Goal: Transaction & Acquisition: Purchase product/service

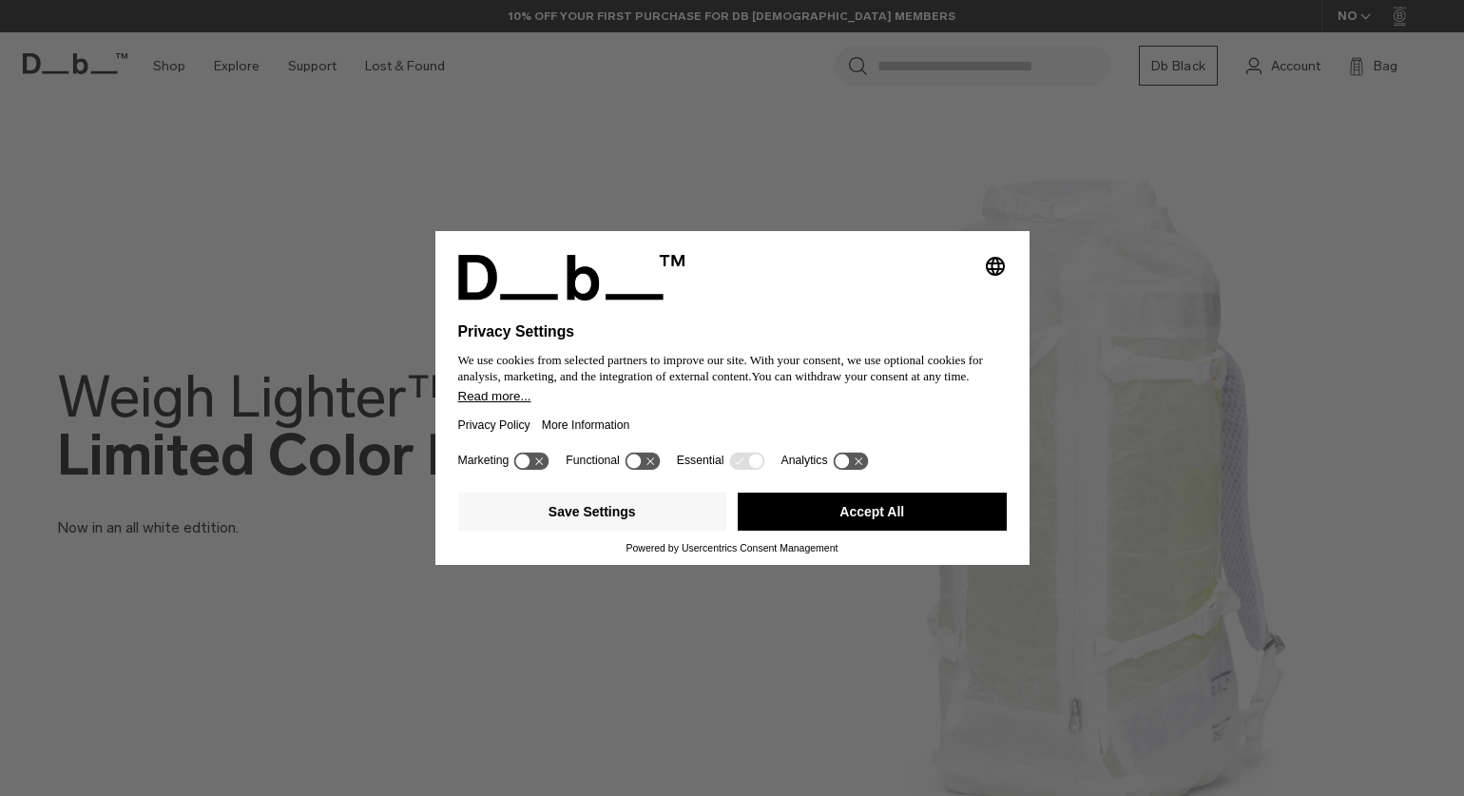
click at [815, 515] on button "Accept All" at bounding box center [872, 511] width 269 height 38
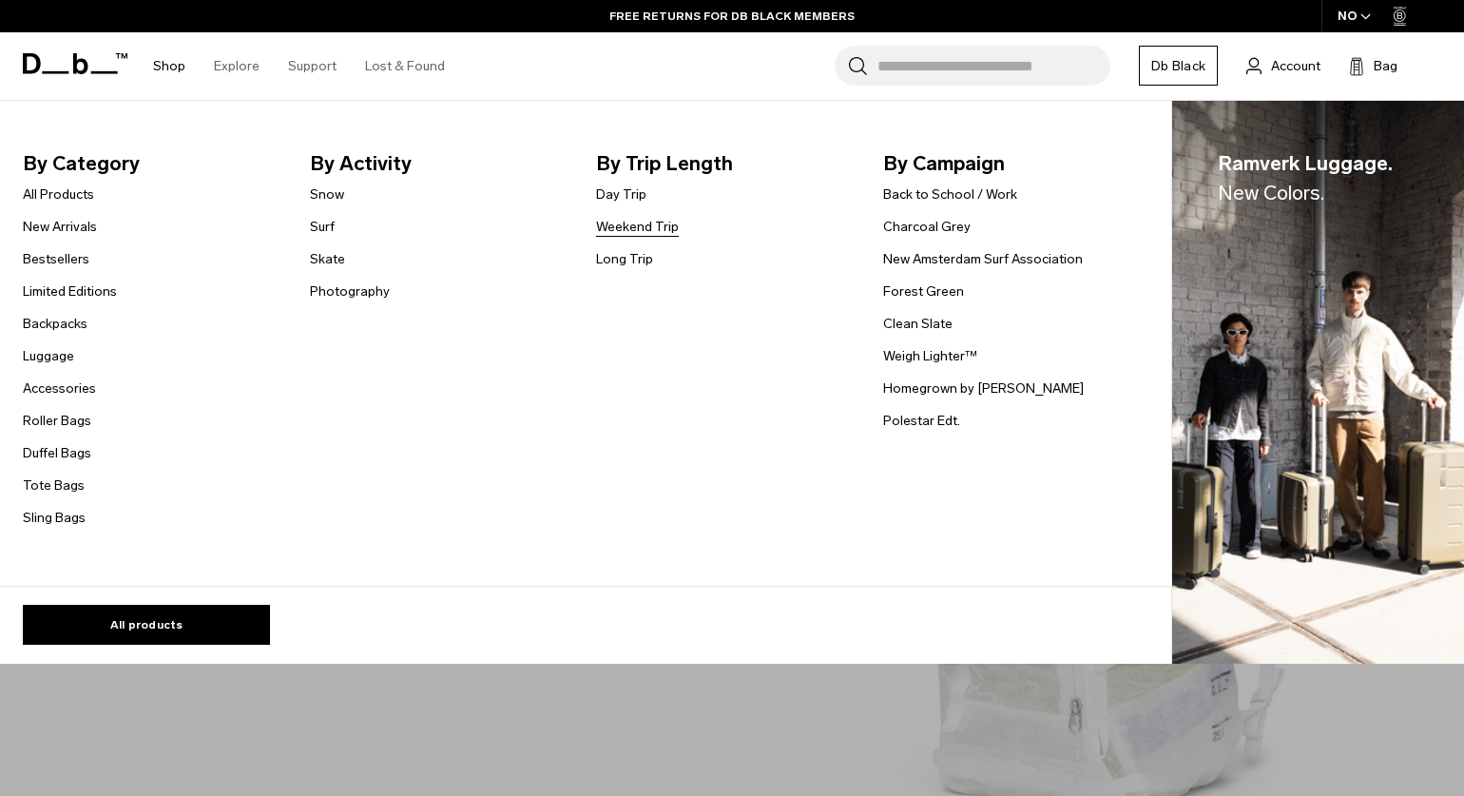
click at [628, 222] on link "Weekend Trip" at bounding box center [637, 227] width 83 height 20
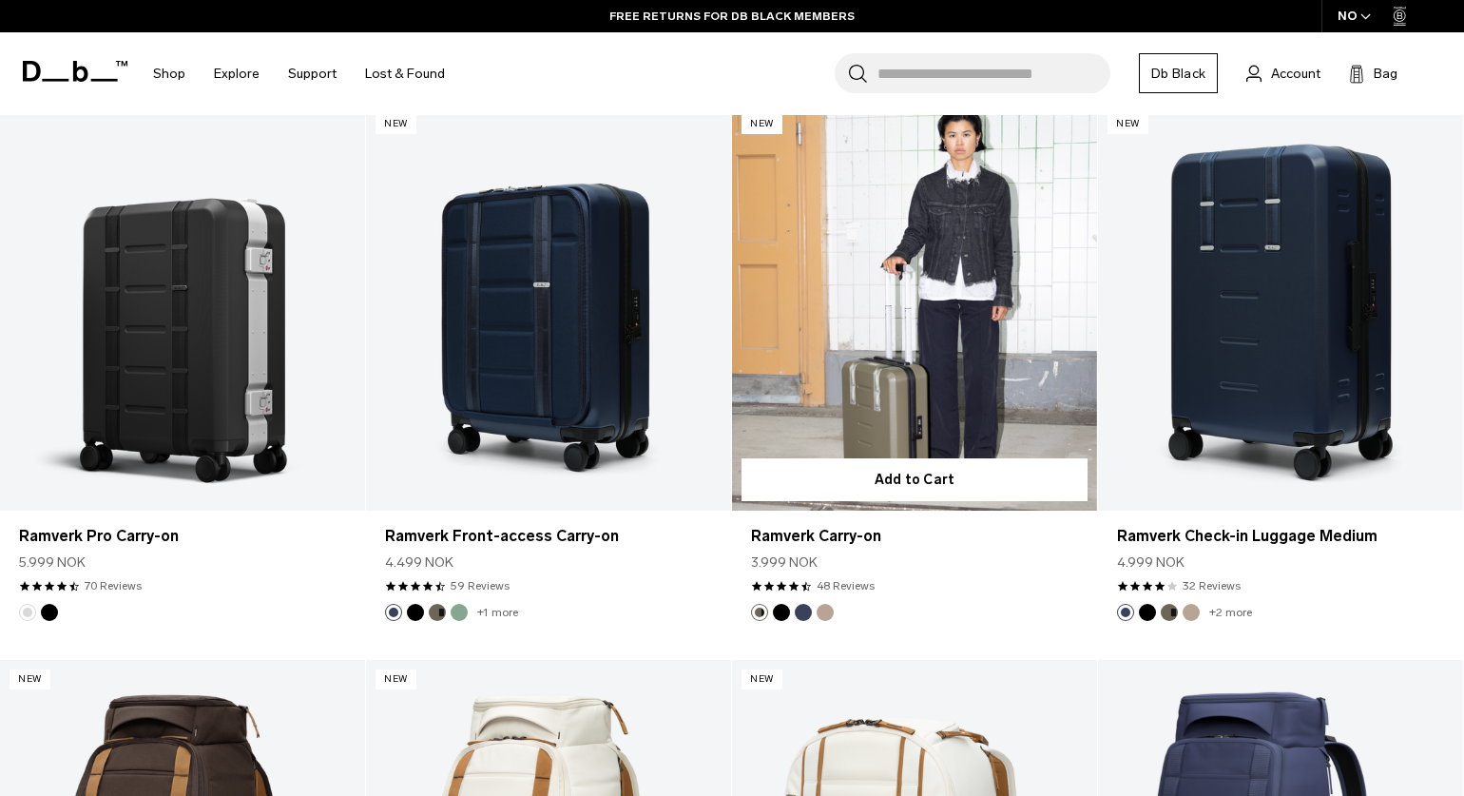
scroll to position [1020, 0]
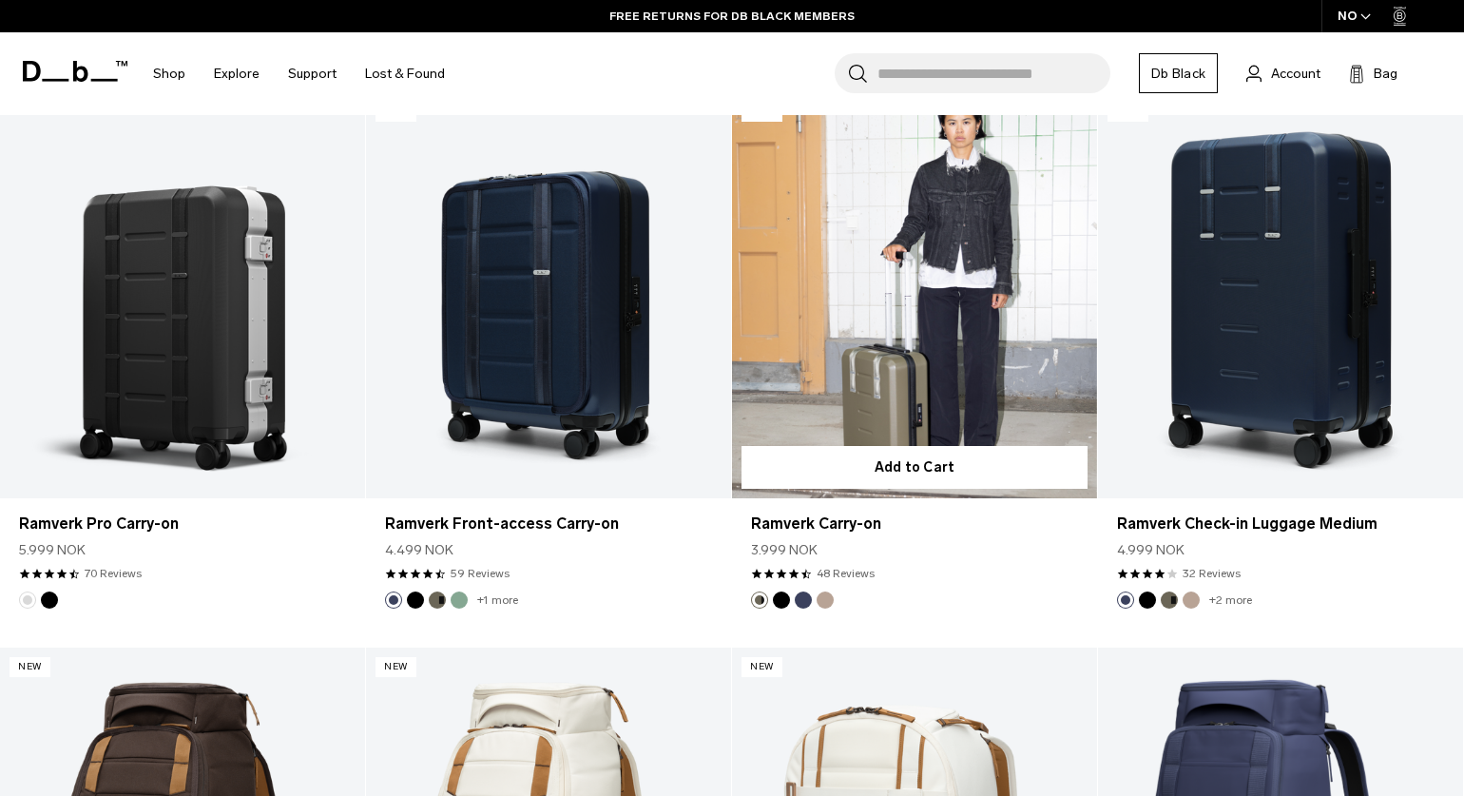
click at [782, 600] on button "Black Out" at bounding box center [781, 599] width 17 height 17
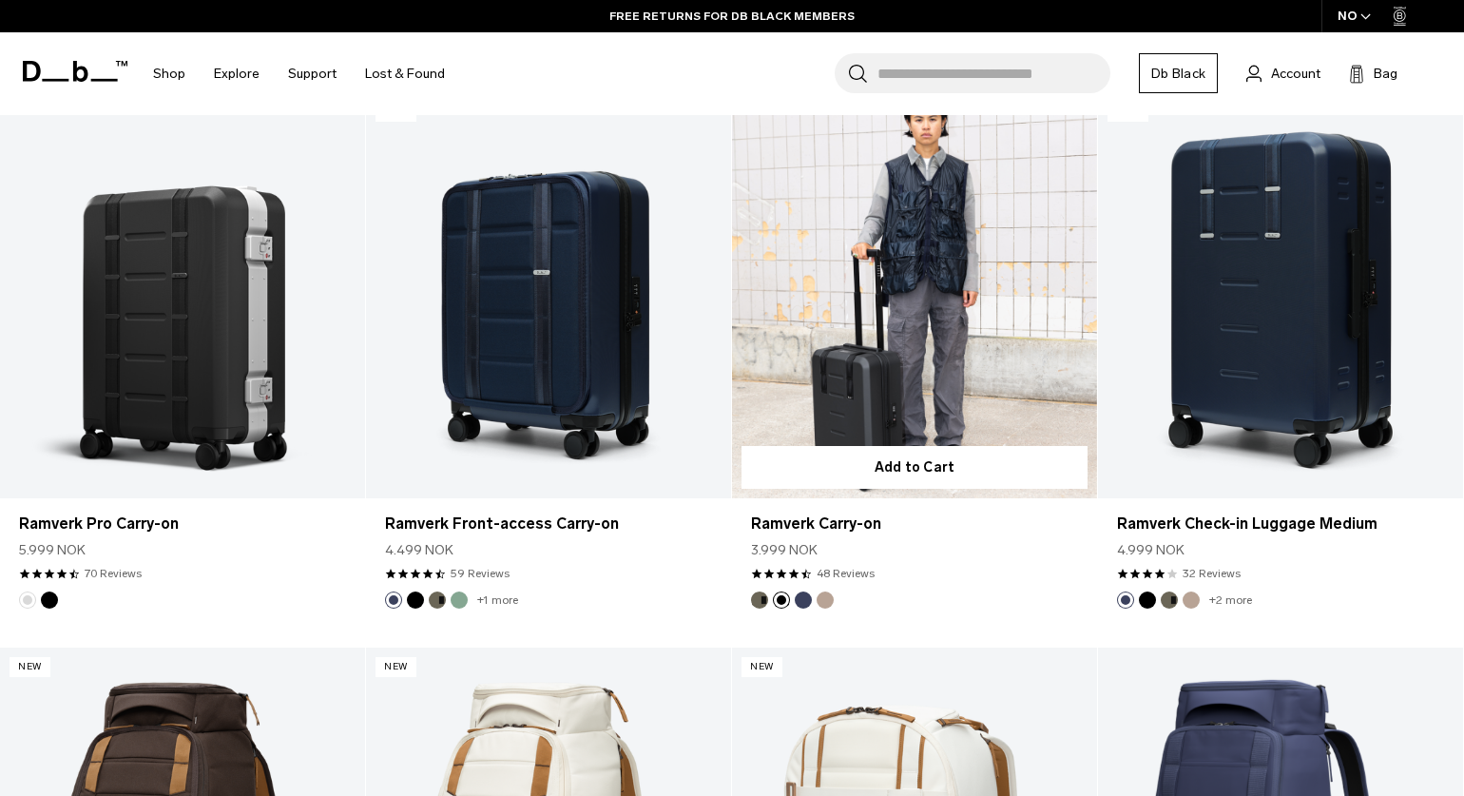
click at [806, 601] on button "Blue Hour" at bounding box center [803, 599] width 17 height 17
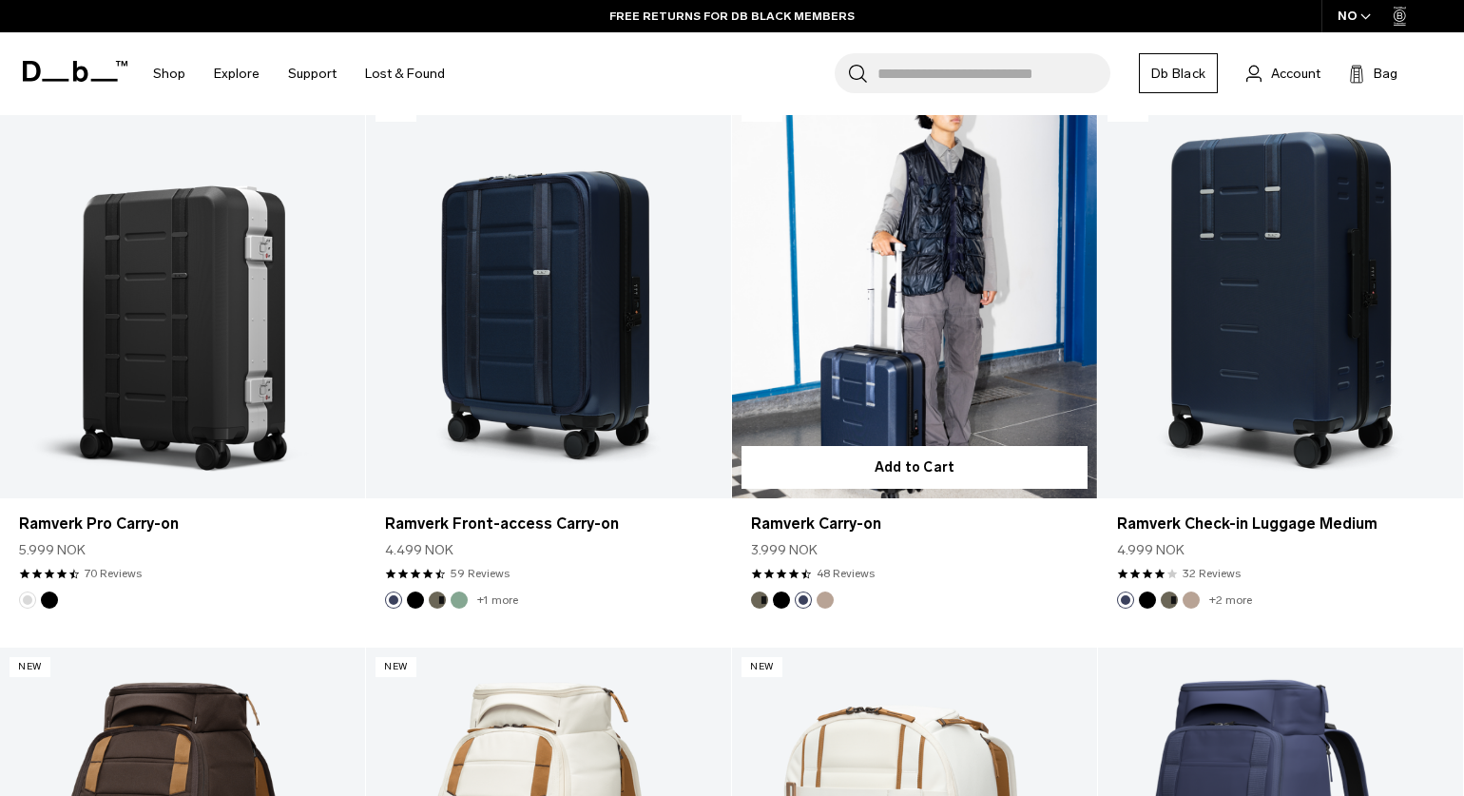
click at [823, 601] on button "Fogbow Beige" at bounding box center [825, 599] width 17 height 17
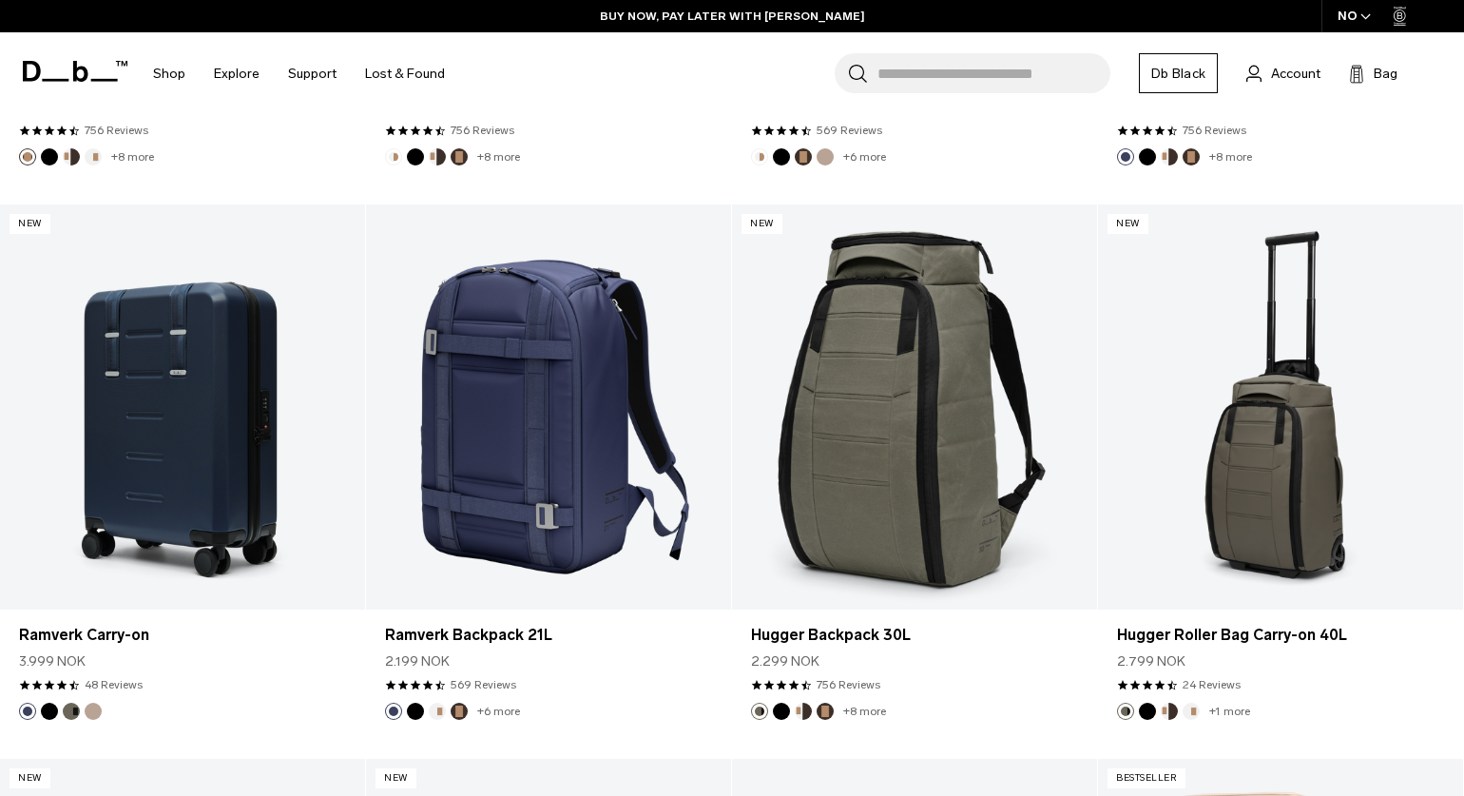
scroll to position [2038, 0]
